Goal: Browse casually

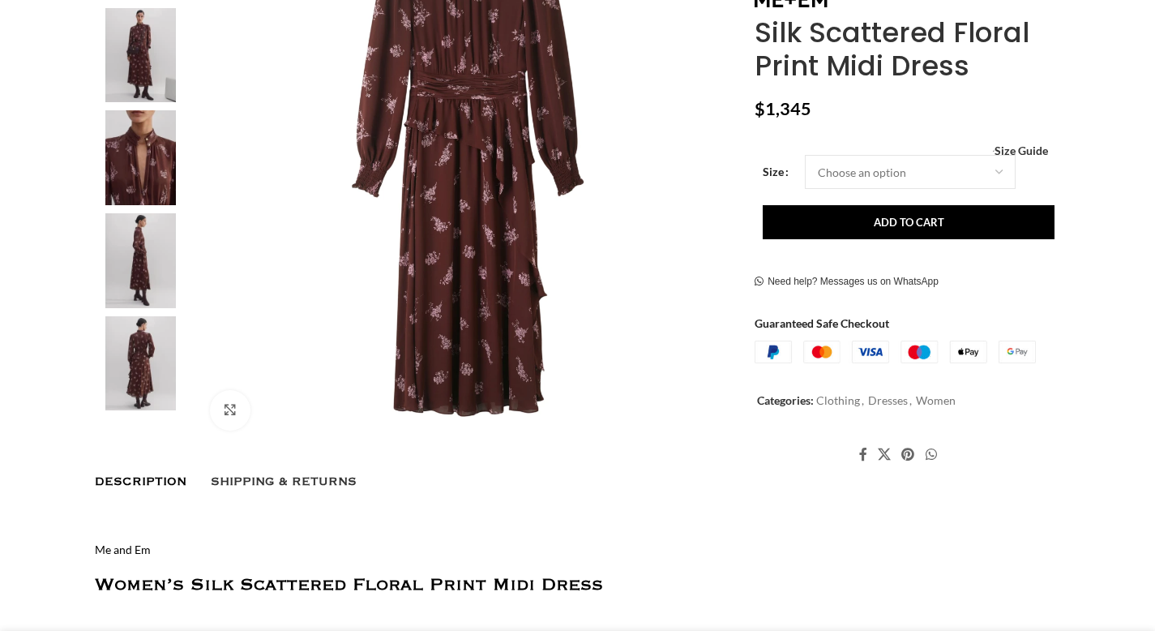
scroll to position [422, 0]
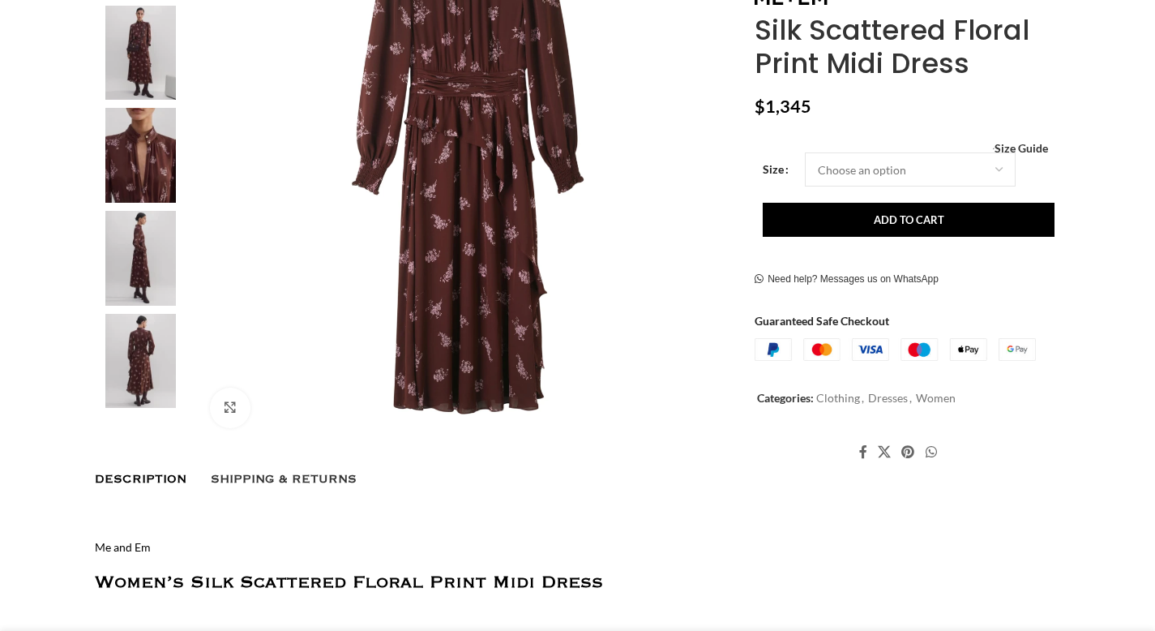
click at [146, 157] on img at bounding box center [140, 155] width 99 height 95
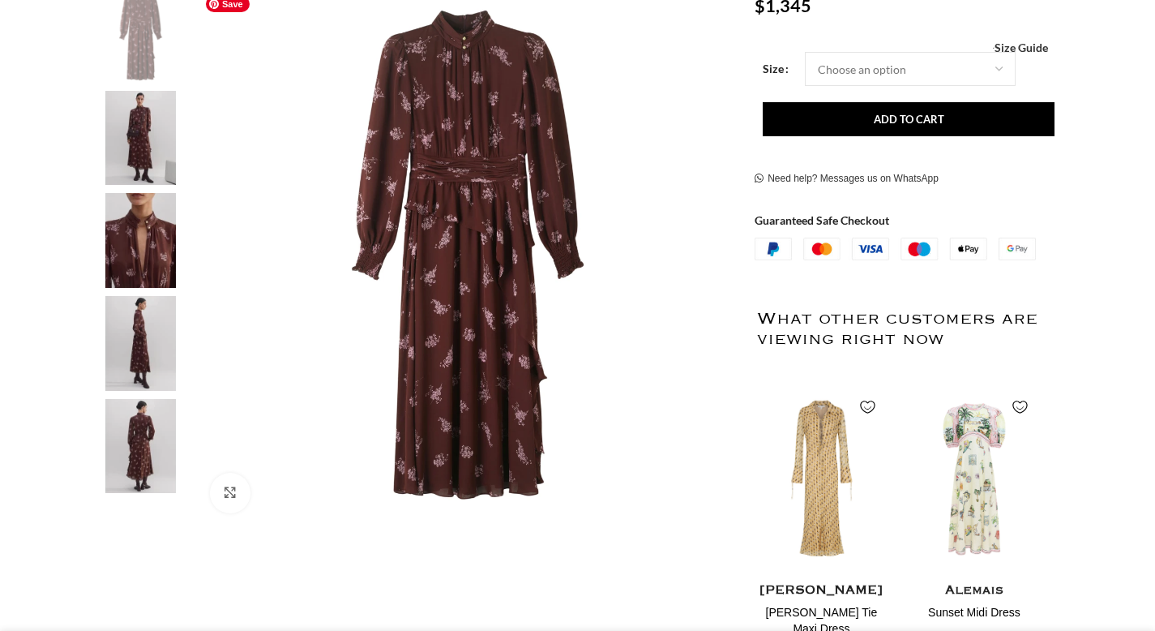
scroll to position [229, 0]
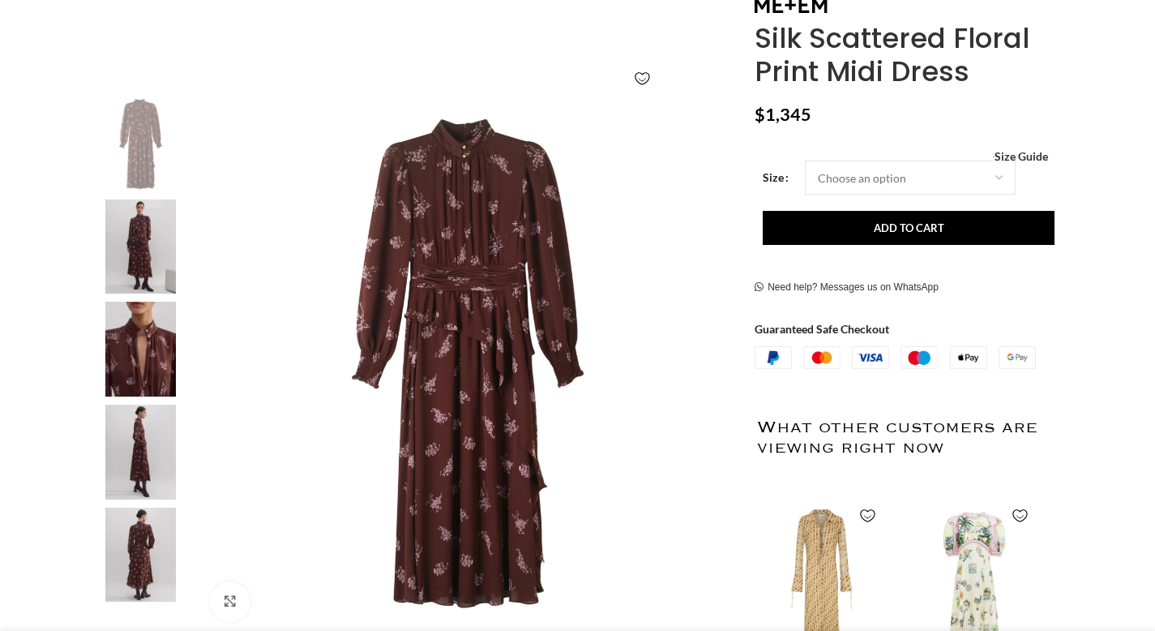
click at [140, 363] on img at bounding box center [140, 349] width 99 height 95
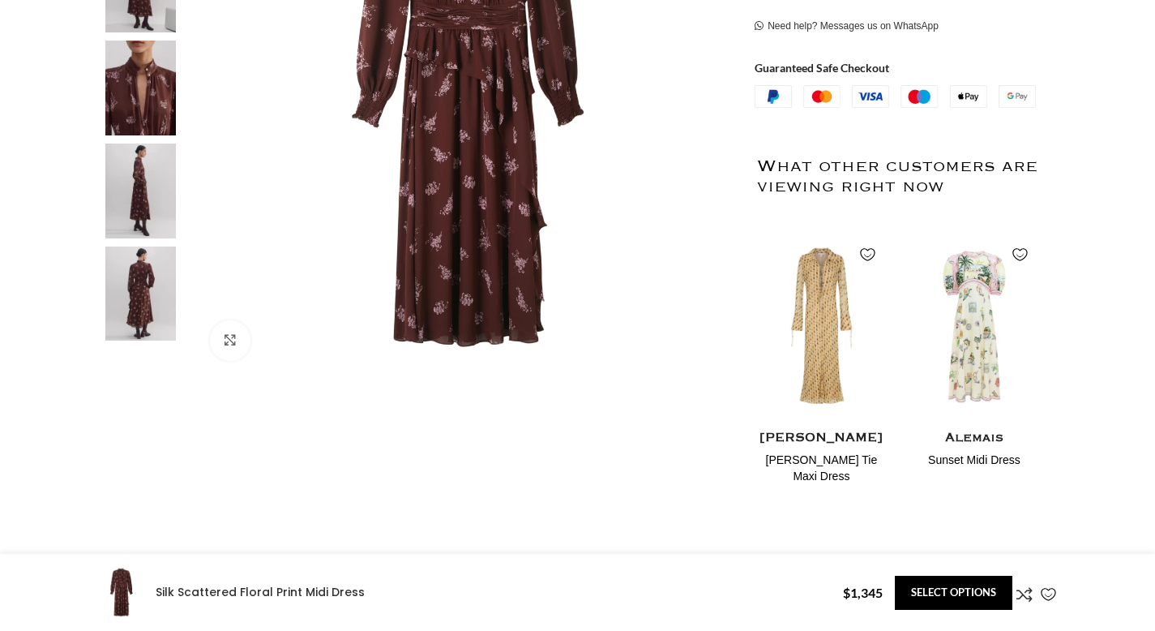
scroll to position [418, 0]
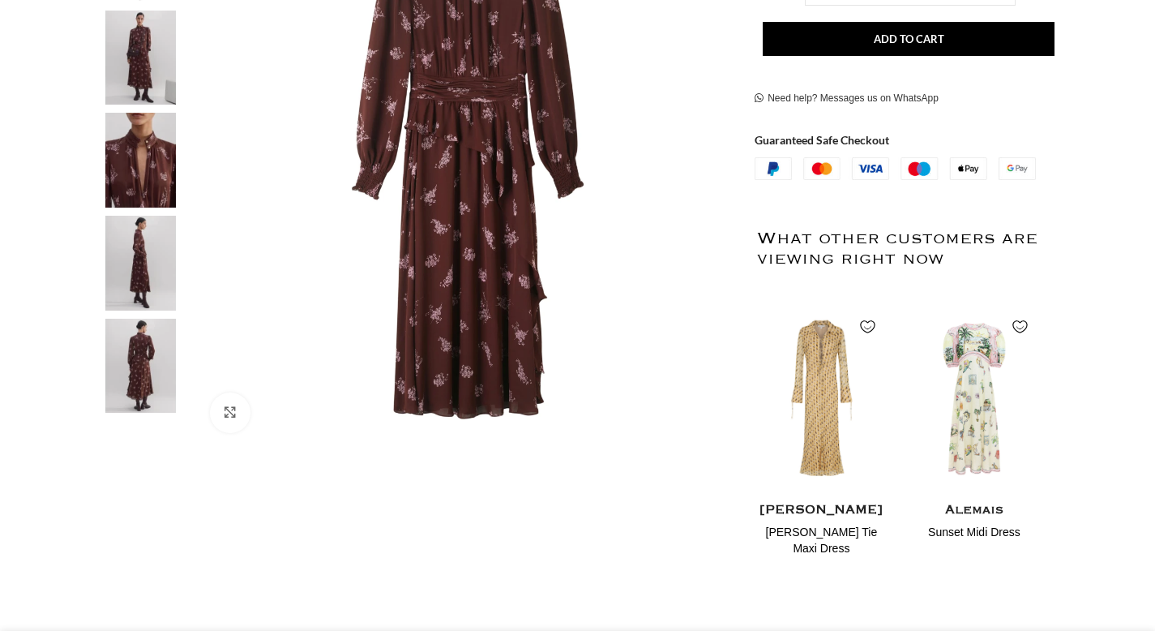
click at [138, 303] on img at bounding box center [140, 263] width 99 height 95
